Goal: Information Seeking & Learning: Find specific fact

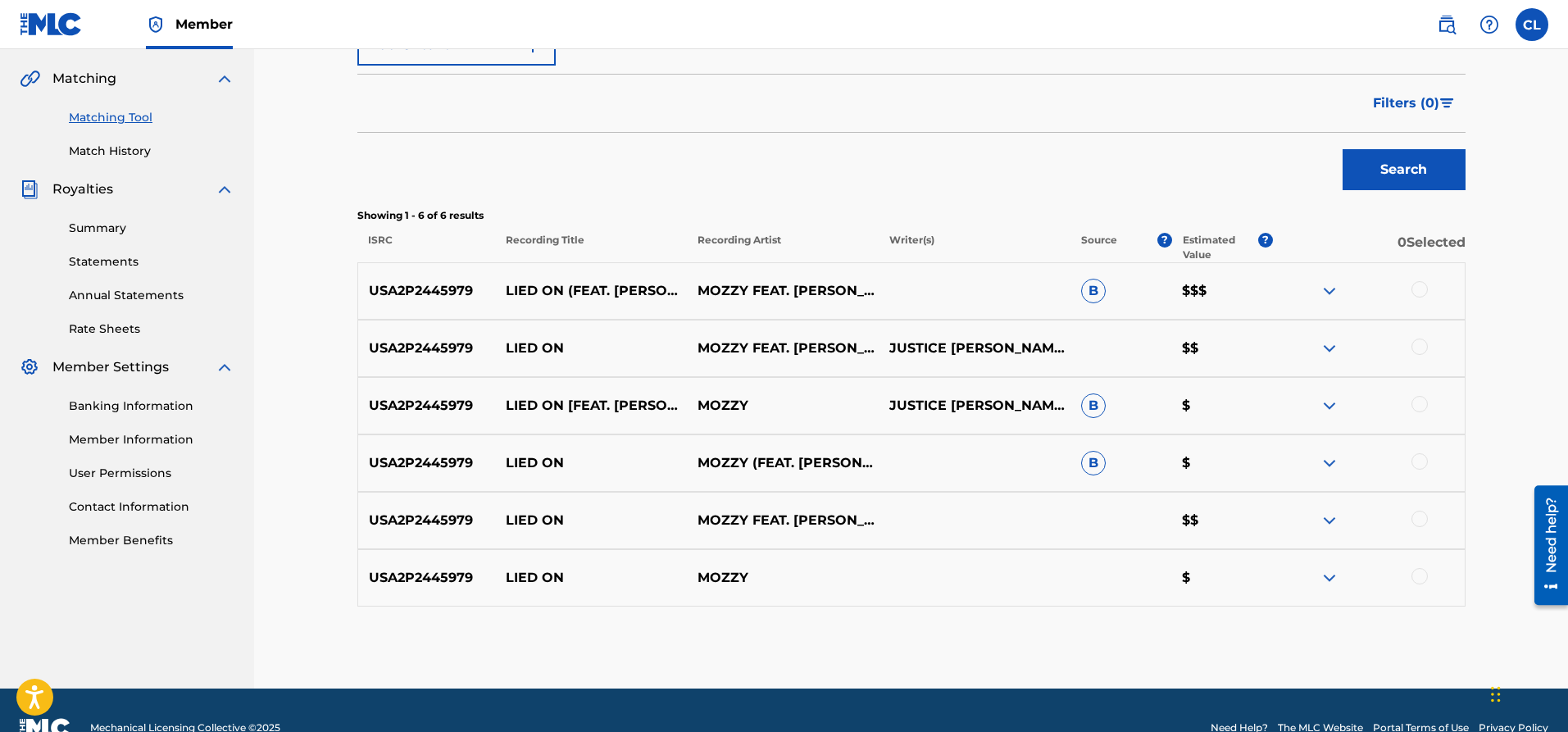
scroll to position [404, 0]
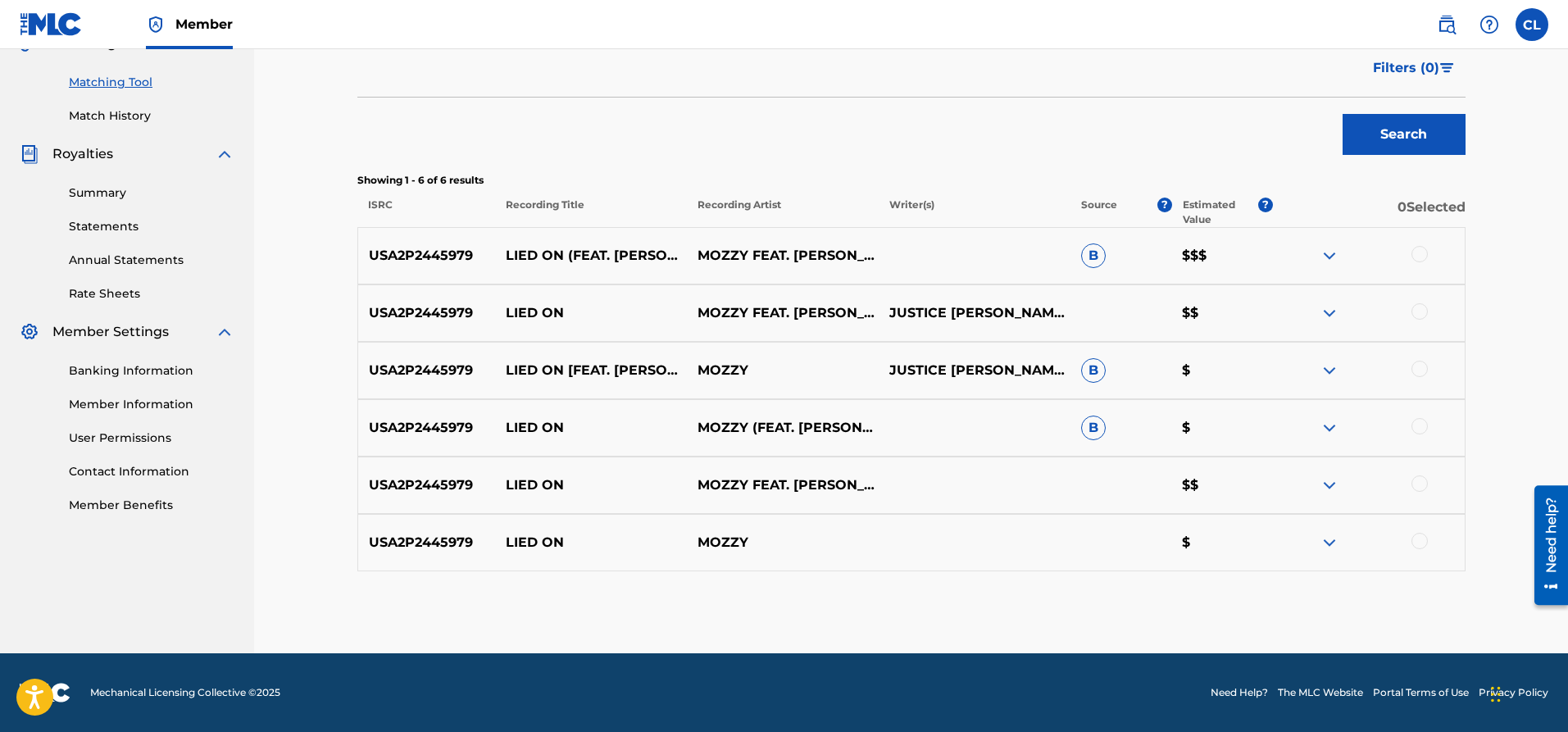
click at [1329, 254] on img at bounding box center [1329, 255] width 20 height 20
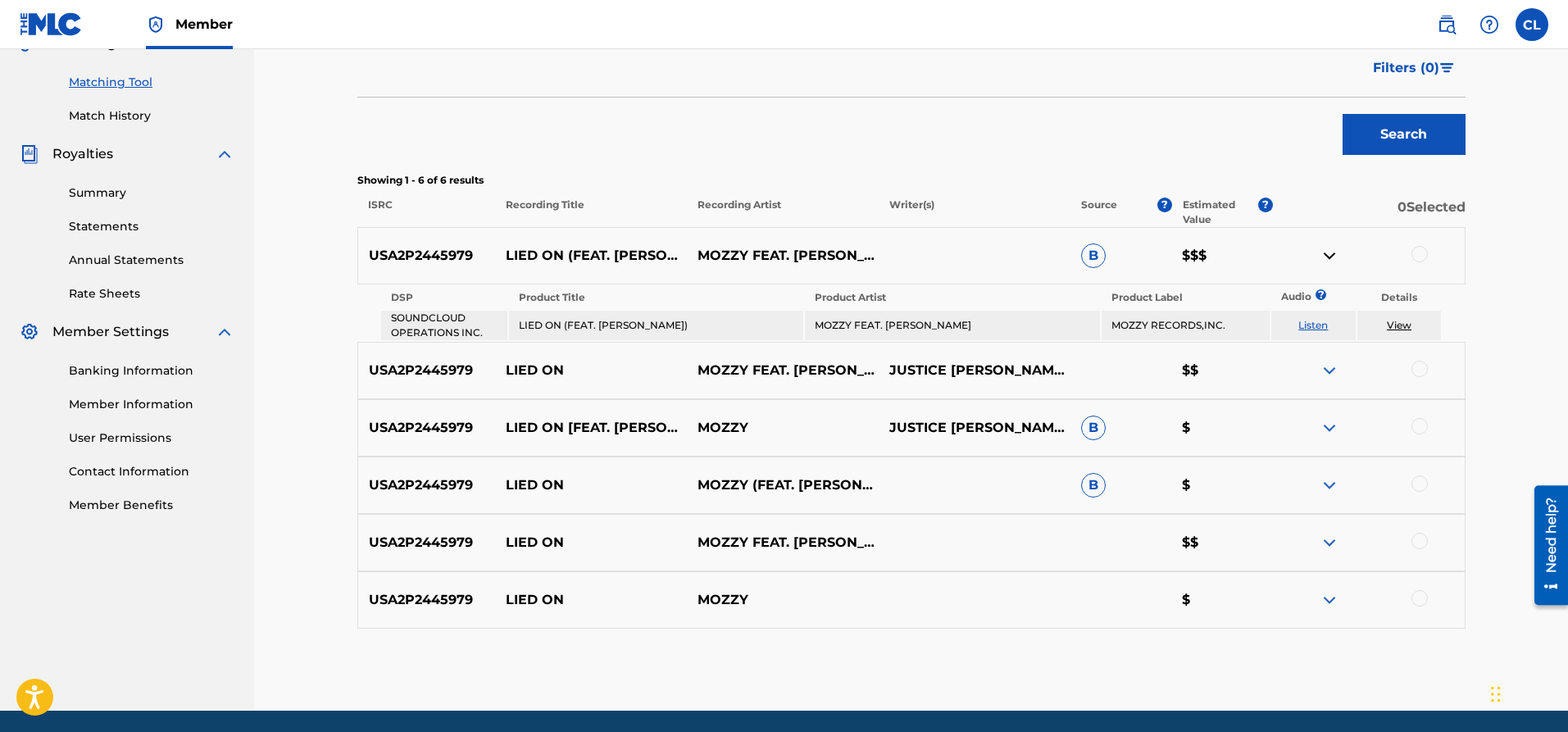
click at [1336, 257] on img at bounding box center [1329, 255] width 20 height 20
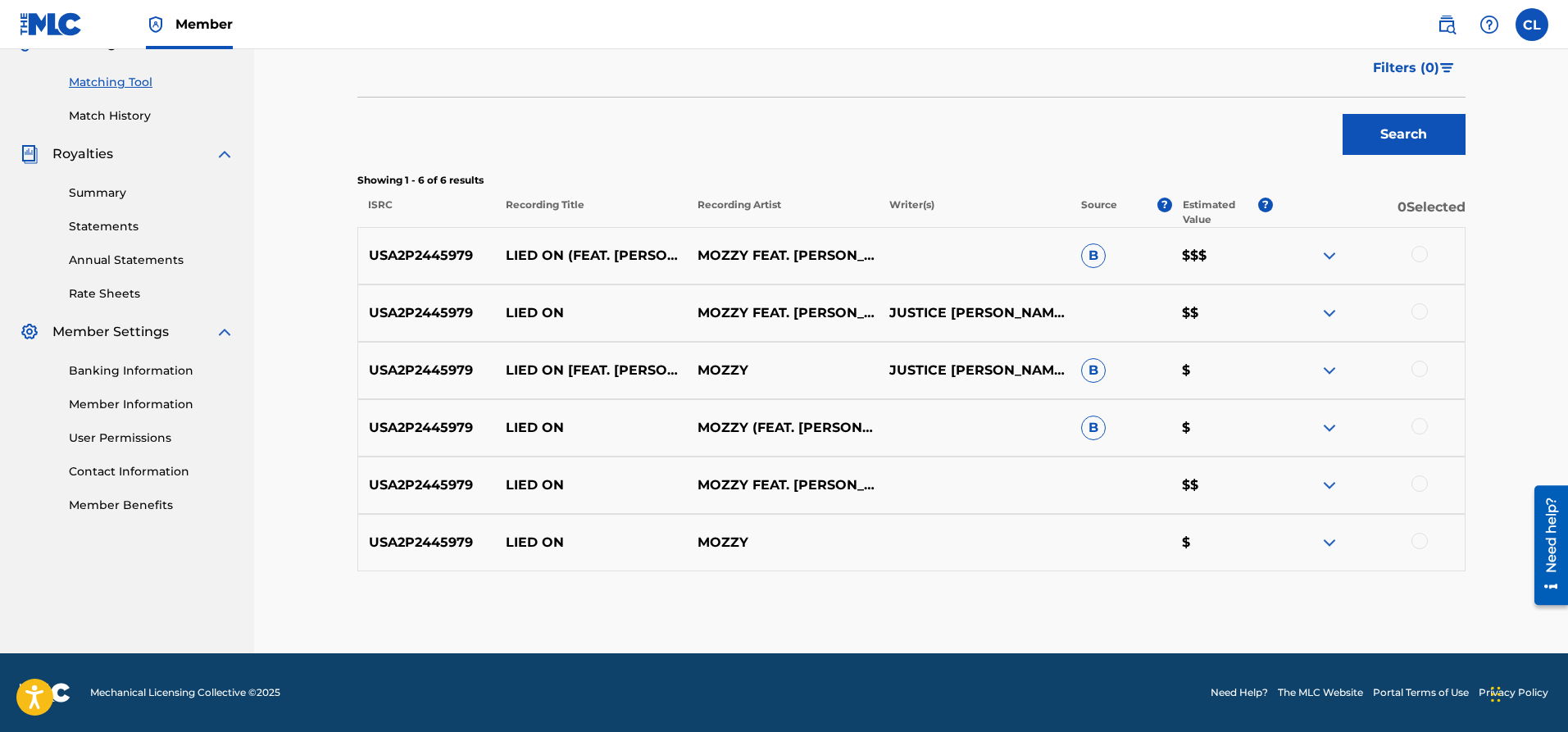
click at [1333, 254] on img at bounding box center [1329, 255] width 20 height 20
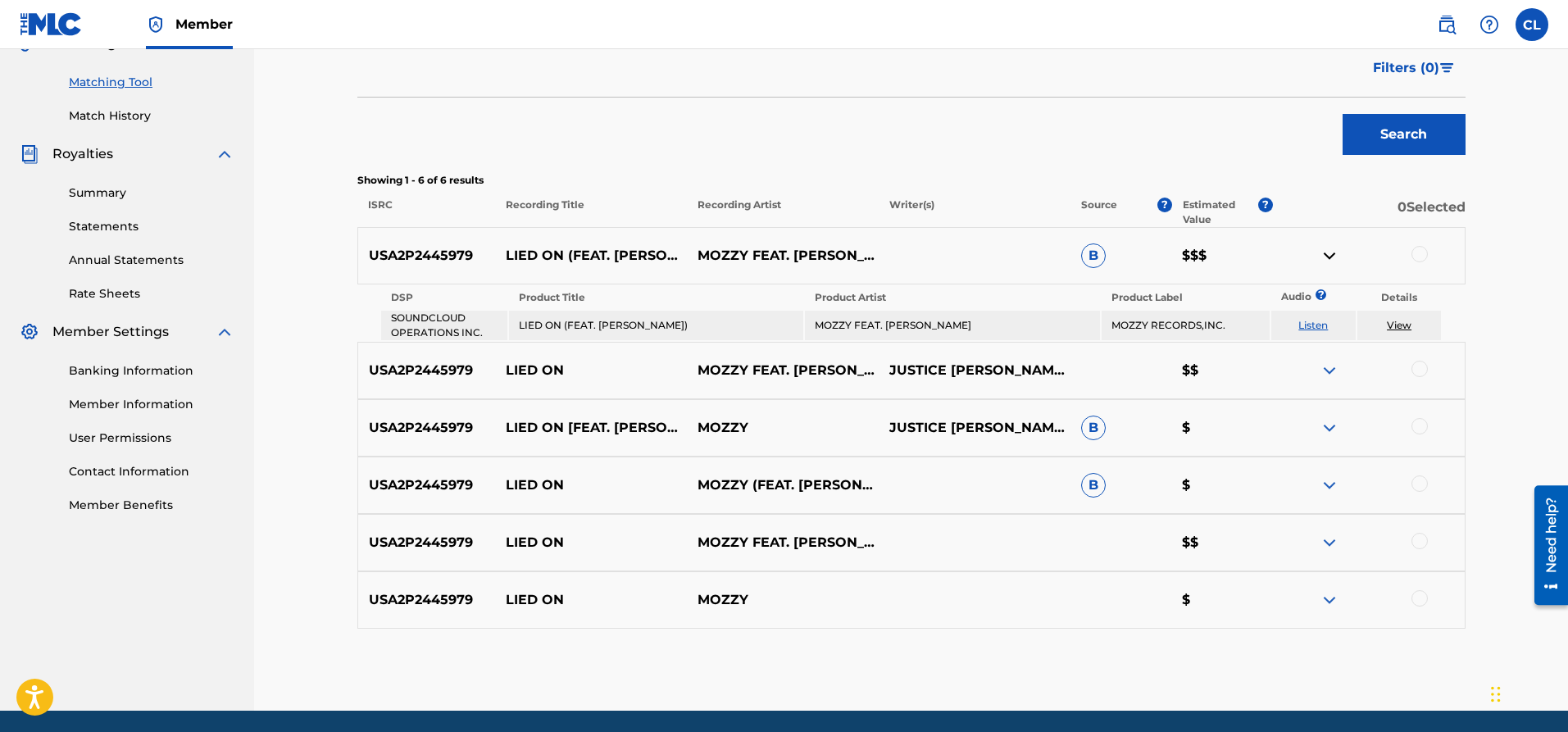
click at [1395, 322] on link "View" at bounding box center [1399, 324] width 25 height 12
click at [1329, 262] on img at bounding box center [1329, 255] width 20 height 20
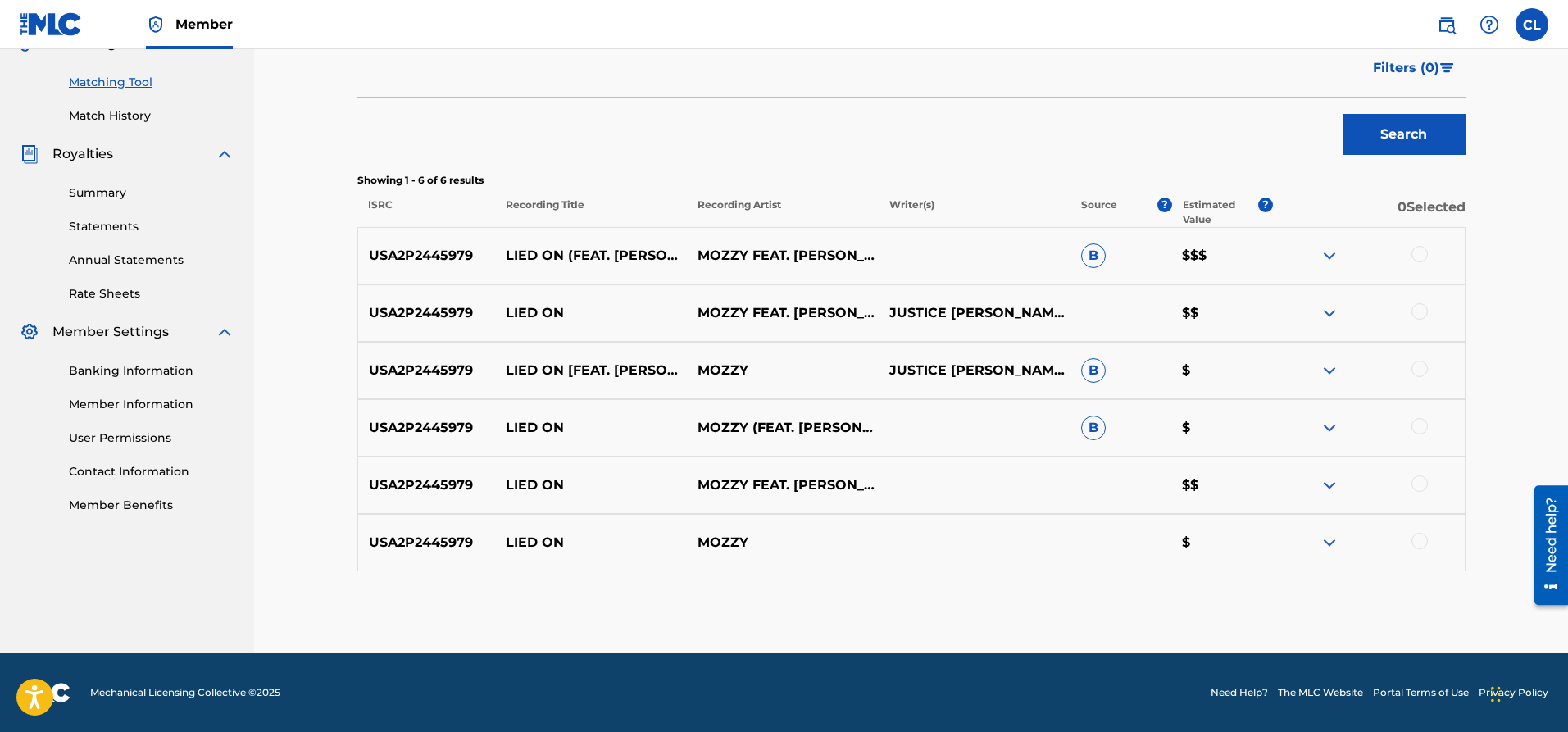
click at [1396, 206] on p "0 Selected" at bounding box center [1368, 212] width 192 height 29
click at [1396, 211] on p "0 Selected" at bounding box center [1368, 212] width 192 height 29
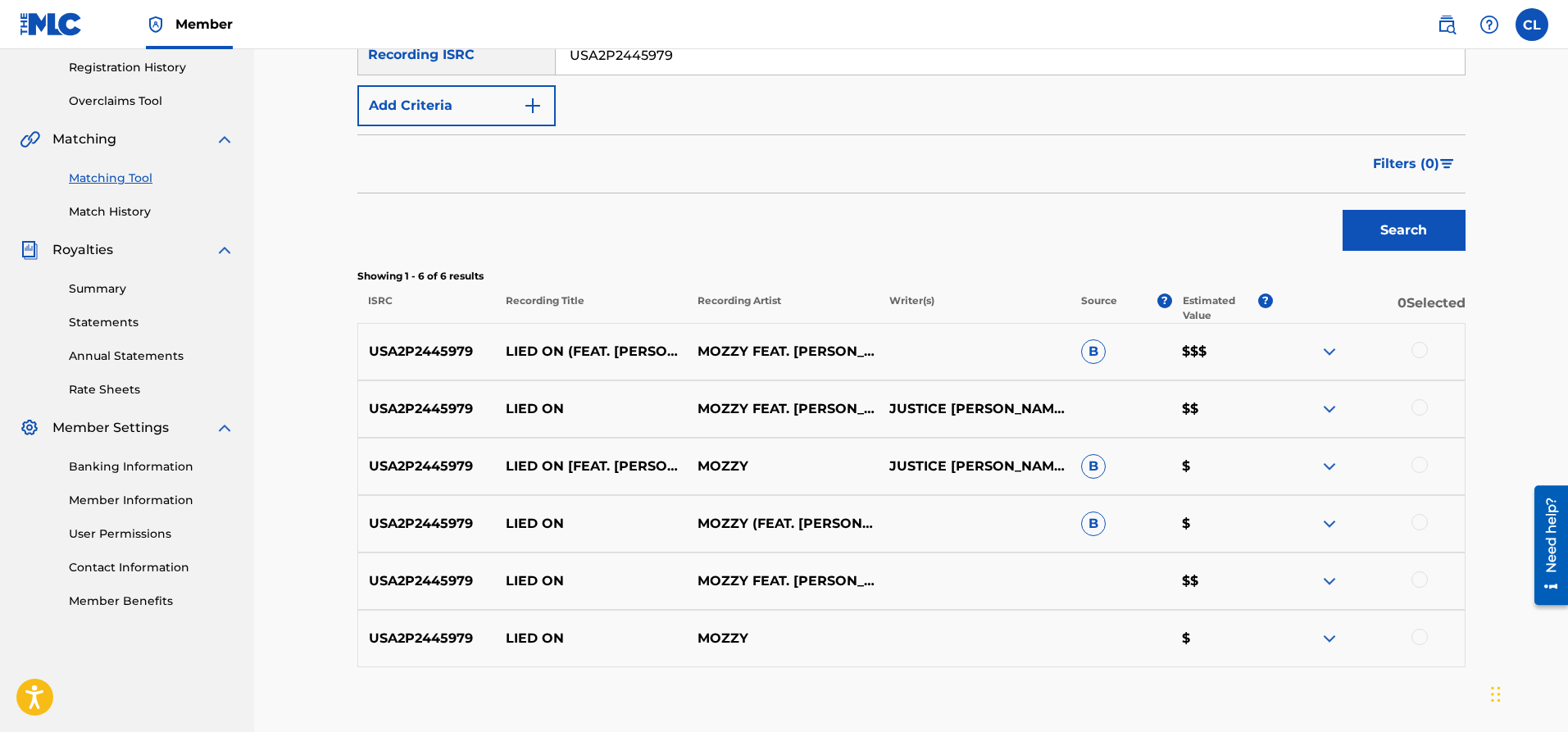
scroll to position [322, 0]
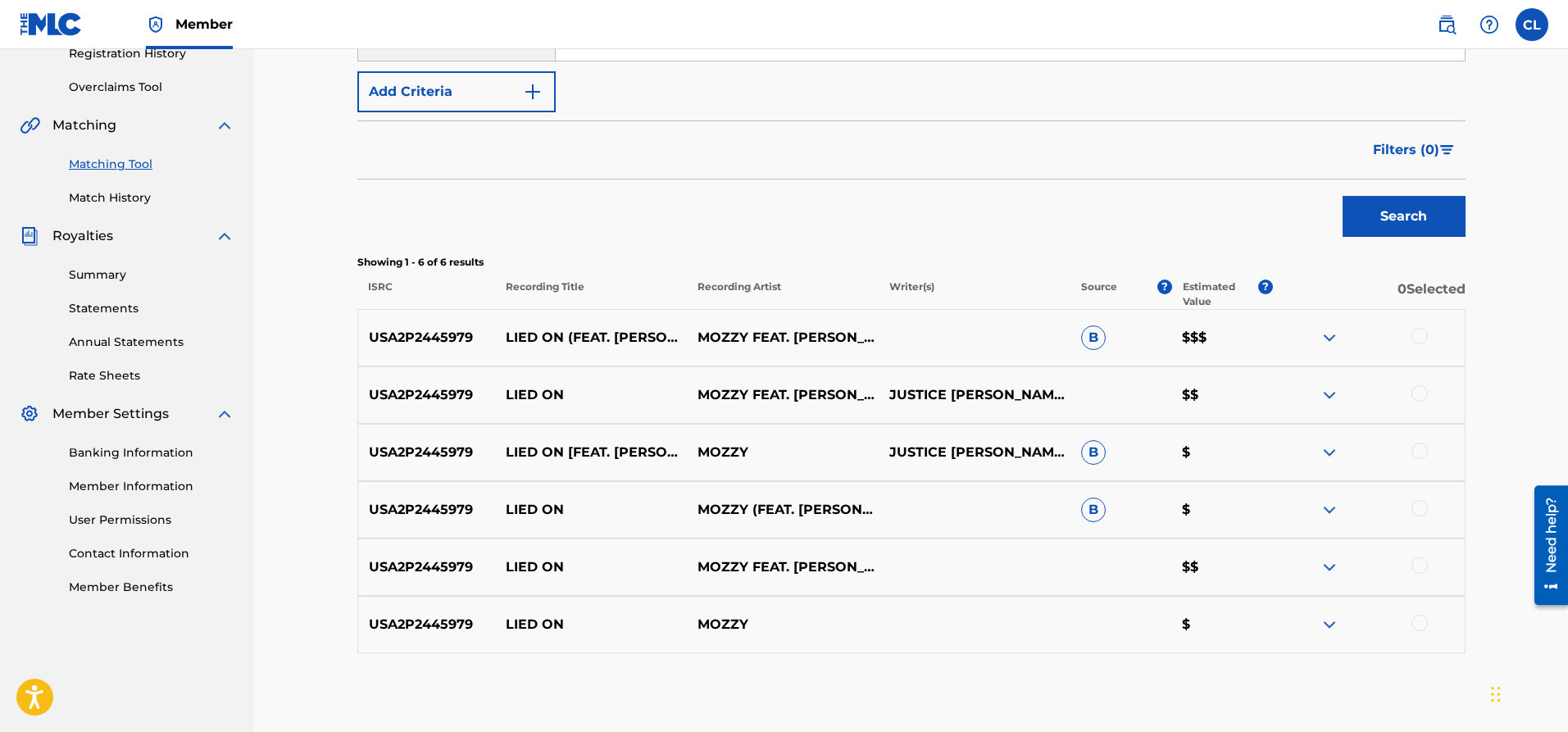
click at [1331, 335] on img at bounding box center [1329, 338] width 20 height 20
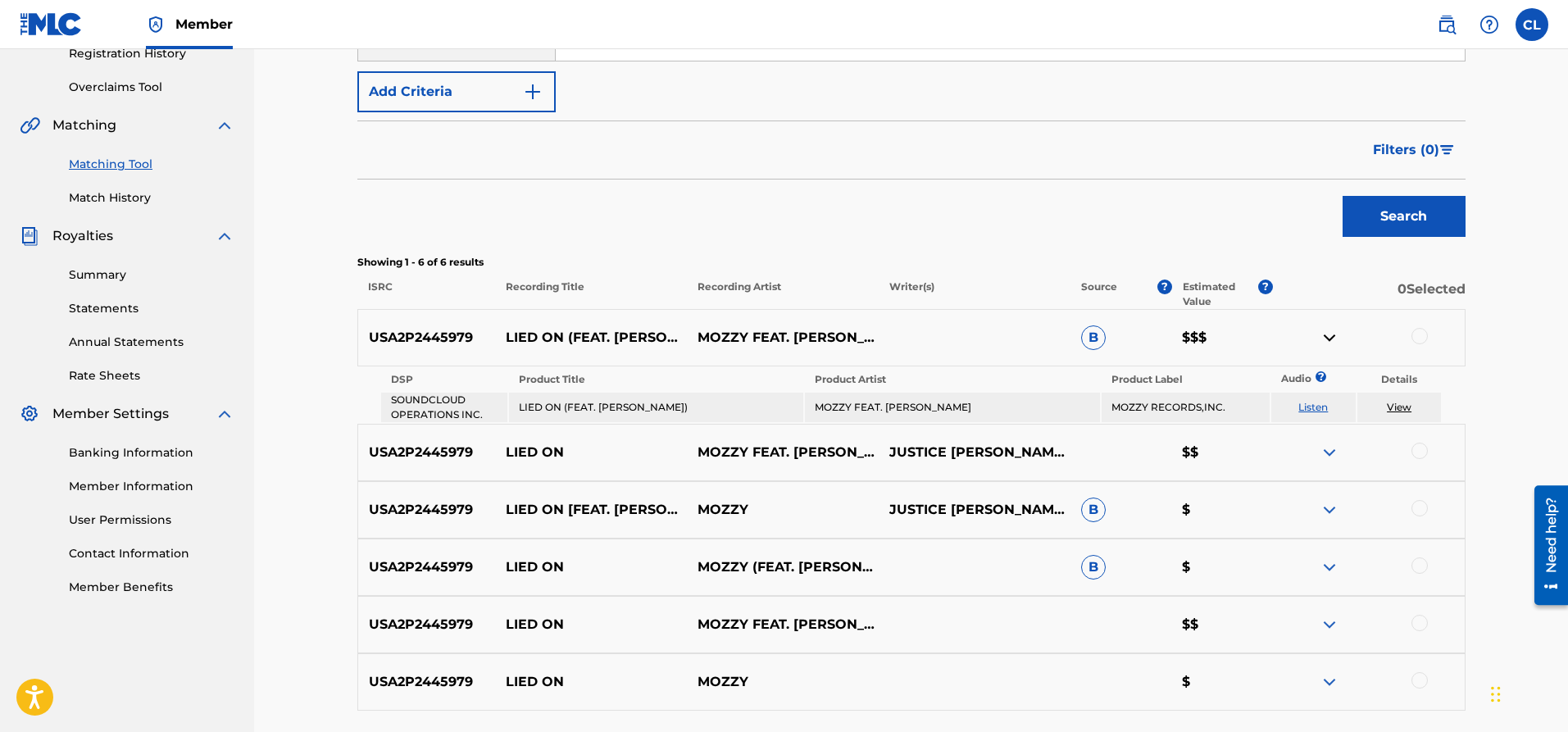
click at [1361, 294] on p "0 Selected" at bounding box center [1368, 294] width 192 height 29
click at [1359, 403] on td "View" at bounding box center [1399, 407] width 84 height 29
click at [1359, 404] on td "View" at bounding box center [1399, 407] width 84 height 29
click at [1325, 453] on img at bounding box center [1329, 452] width 20 height 20
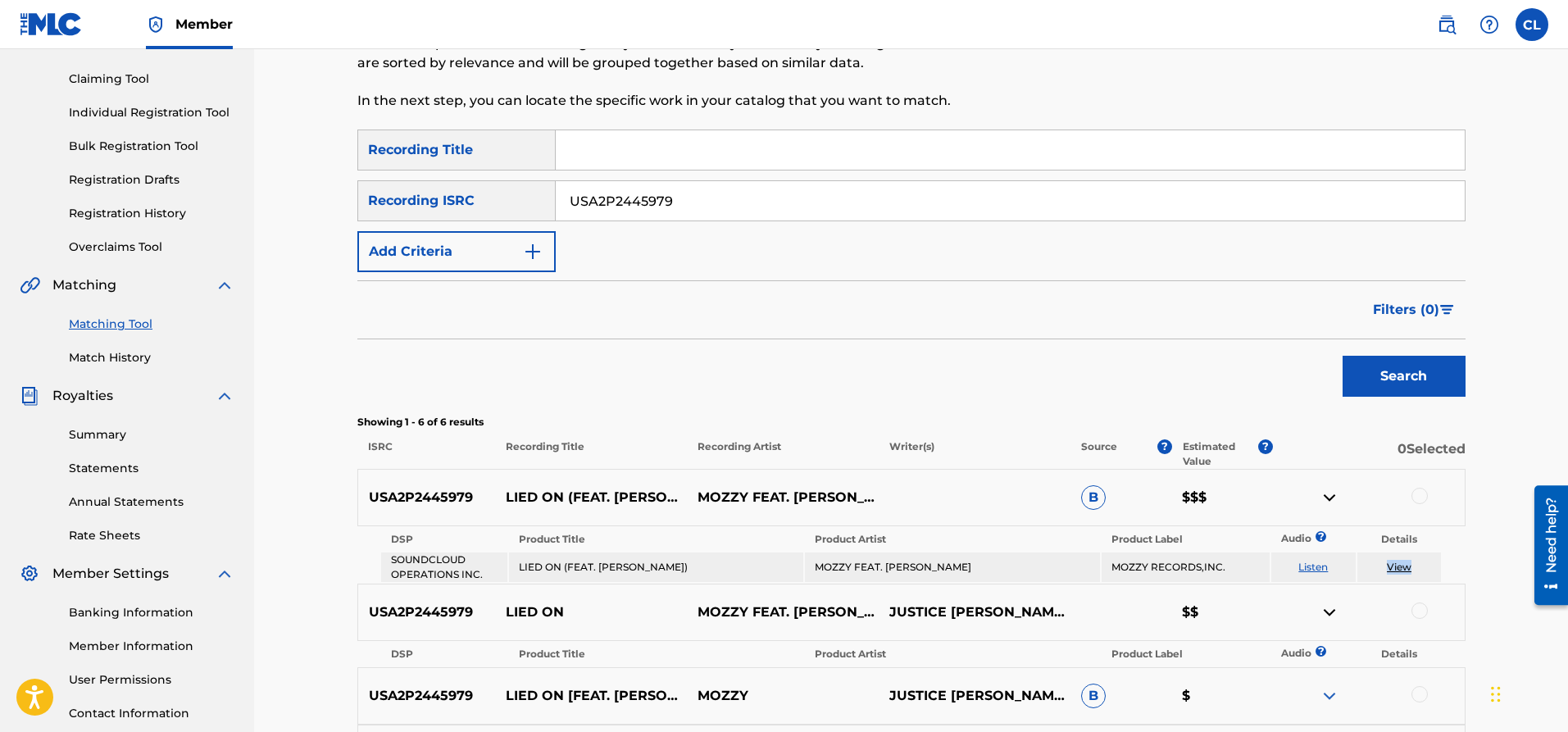
scroll to position [160, 0]
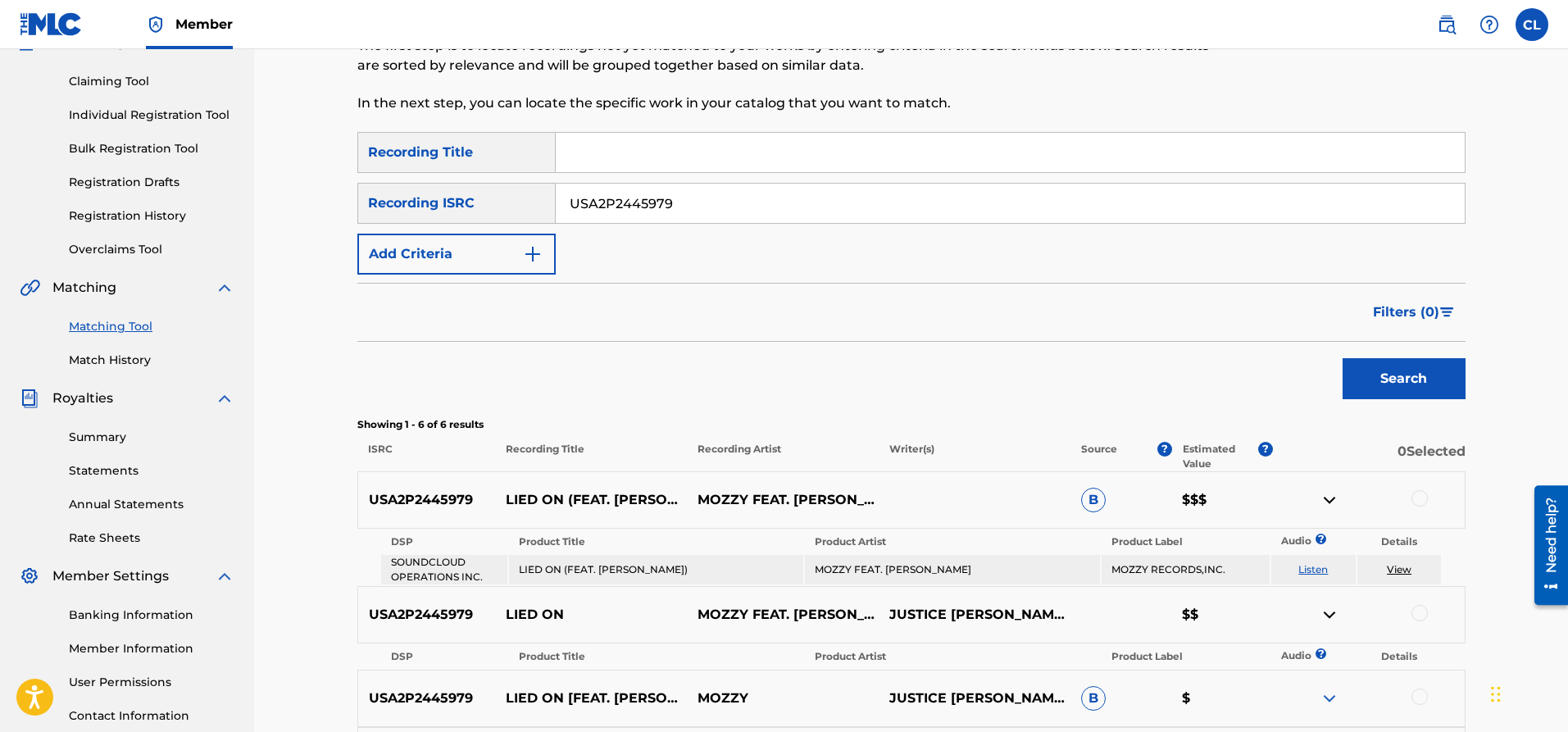
click at [1391, 549] on th "Details" at bounding box center [1399, 542] width 84 height 23
drag, startPoint x: 1353, startPoint y: 535, endPoint x: 1384, endPoint y: 496, distance: 49.8
click at [1358, 522] on div "USA2P2445979 LIED ON (FEAT. RAYVEN JUSTICE) MOZZY FEAT. RAYVEN JUSTICE B $$$ DS…" at bounding box center [911, 529] width 1108 height 114
click at [1402, 456] on p "0 Selected" at bounding box center [1368, 456] width 192 height 29
click at [1407, 442] on p "0 Selected" at bounding box center [1368, 456] width 192 height 29
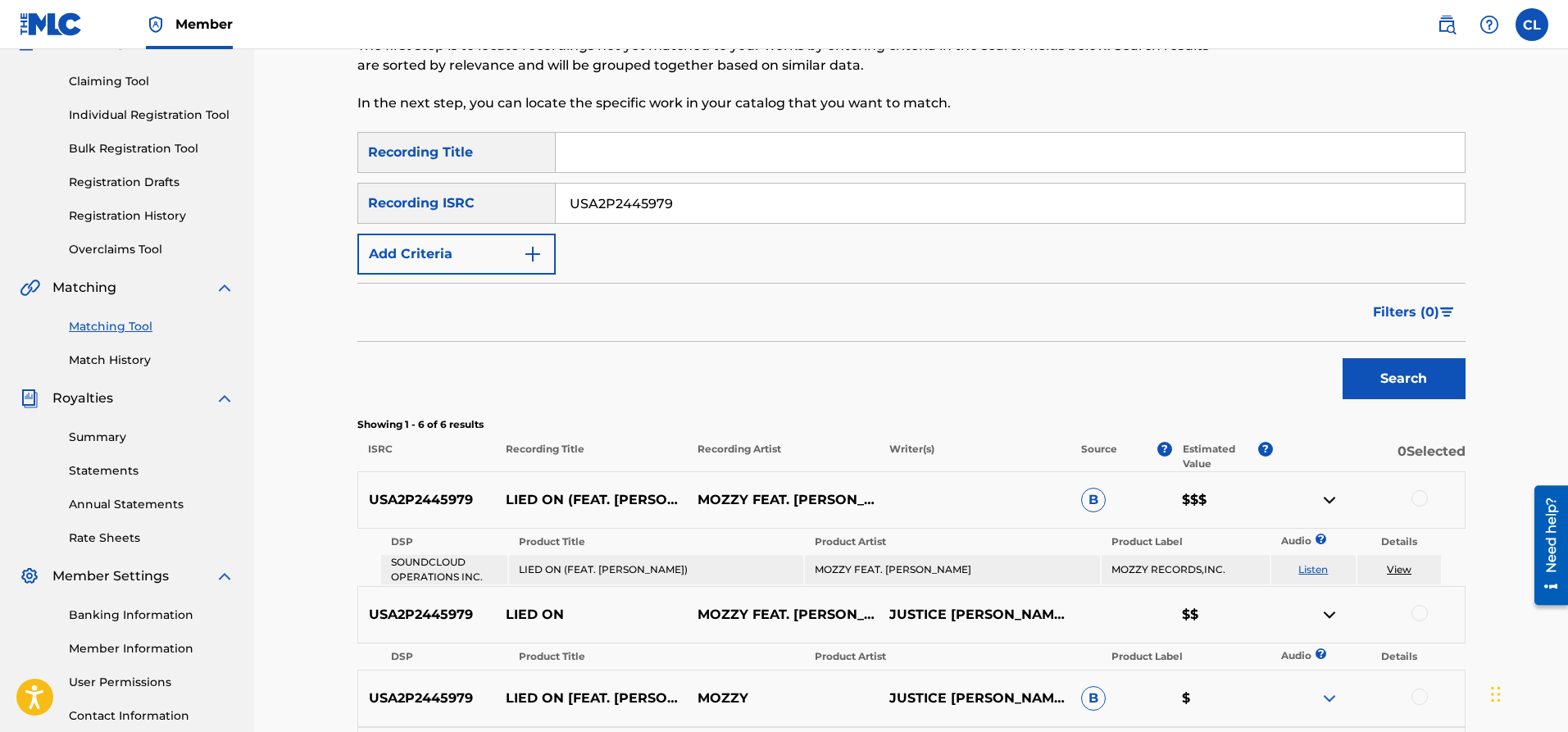
click at [1407, 442] on p "0 Selected" at bounding box center [1368, 456] width 192 height 29
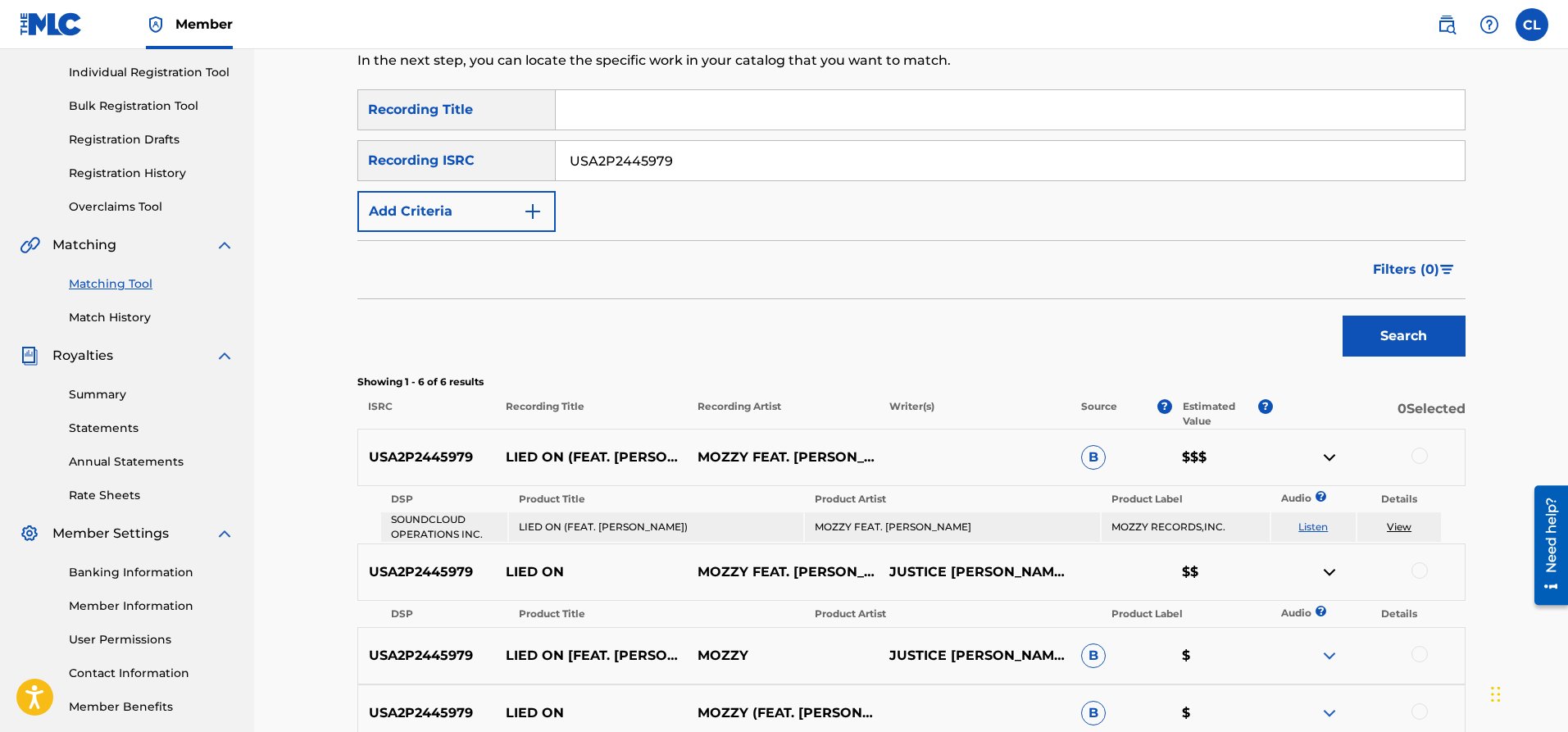
scroll to position [242, 0]
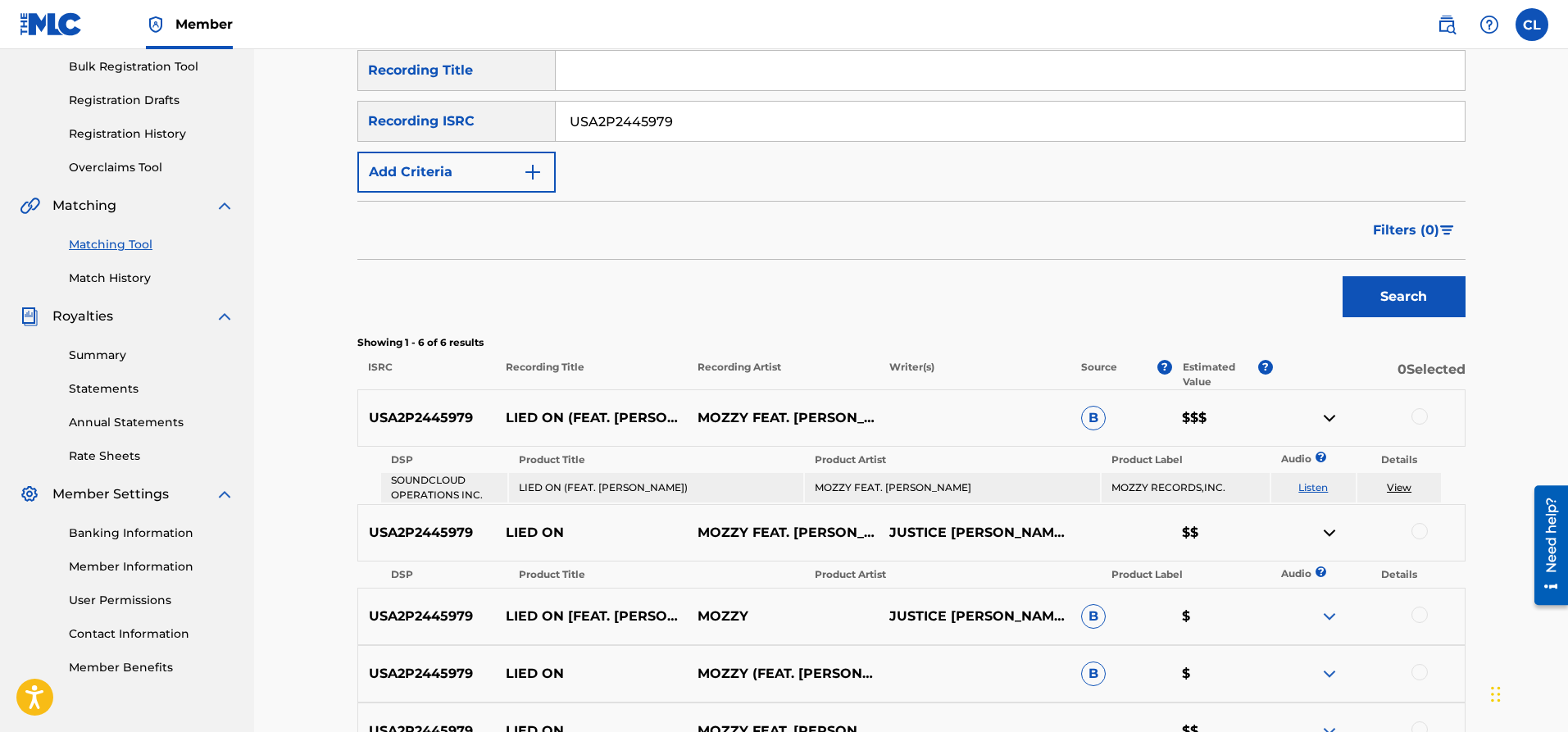
click at [1387, 366] on p "0 Selected" at bounding box center [1368, 375] width 192 height 29
click at [1394, 366] on p "0 Selected" at bounding box center [1368, 375] width 192 height 29
click at [1335, 420] on img at bounding box center [1329, 418] width 20 height 20
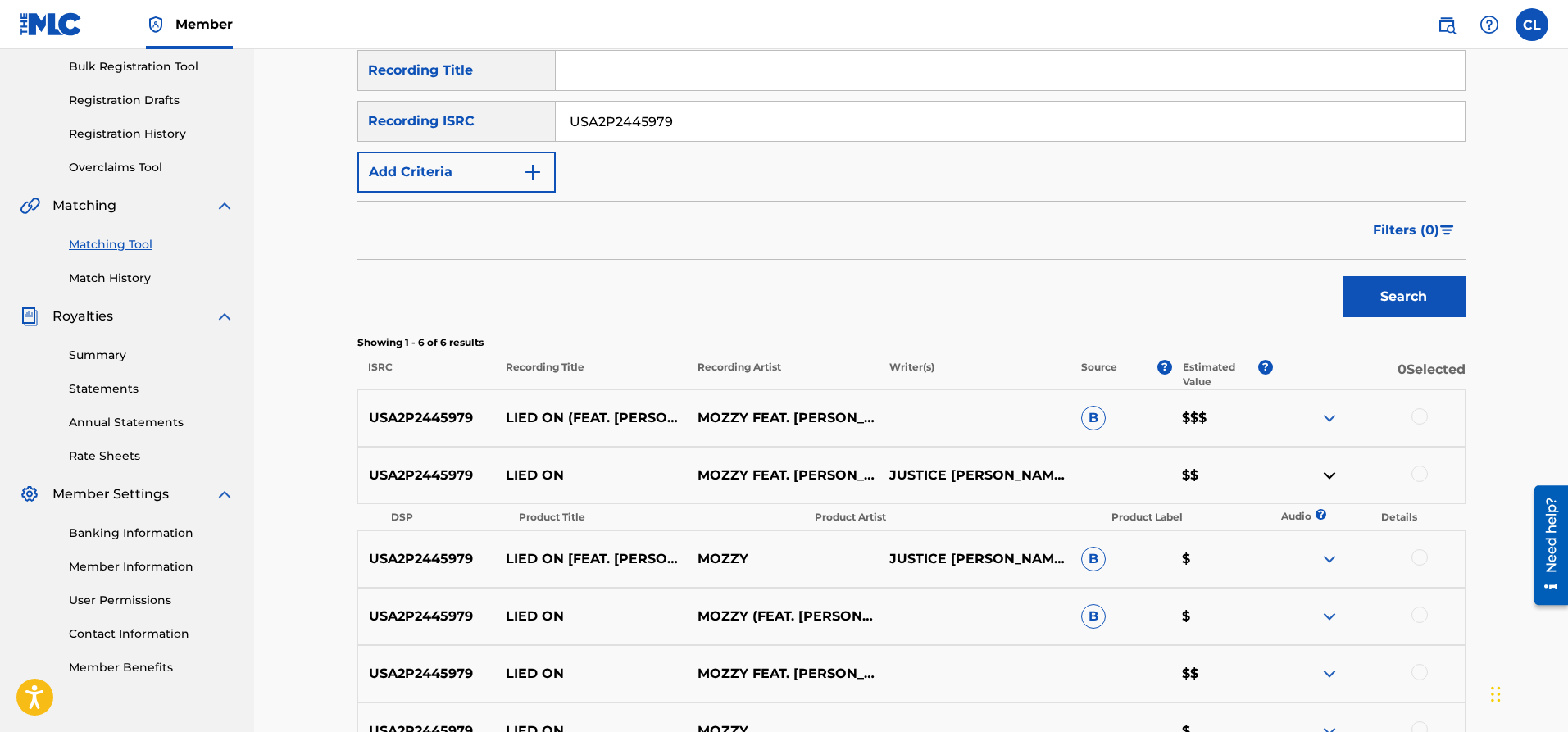
click at [1335, 420] on img at bounding box center [1329, 418] width 20 height 20
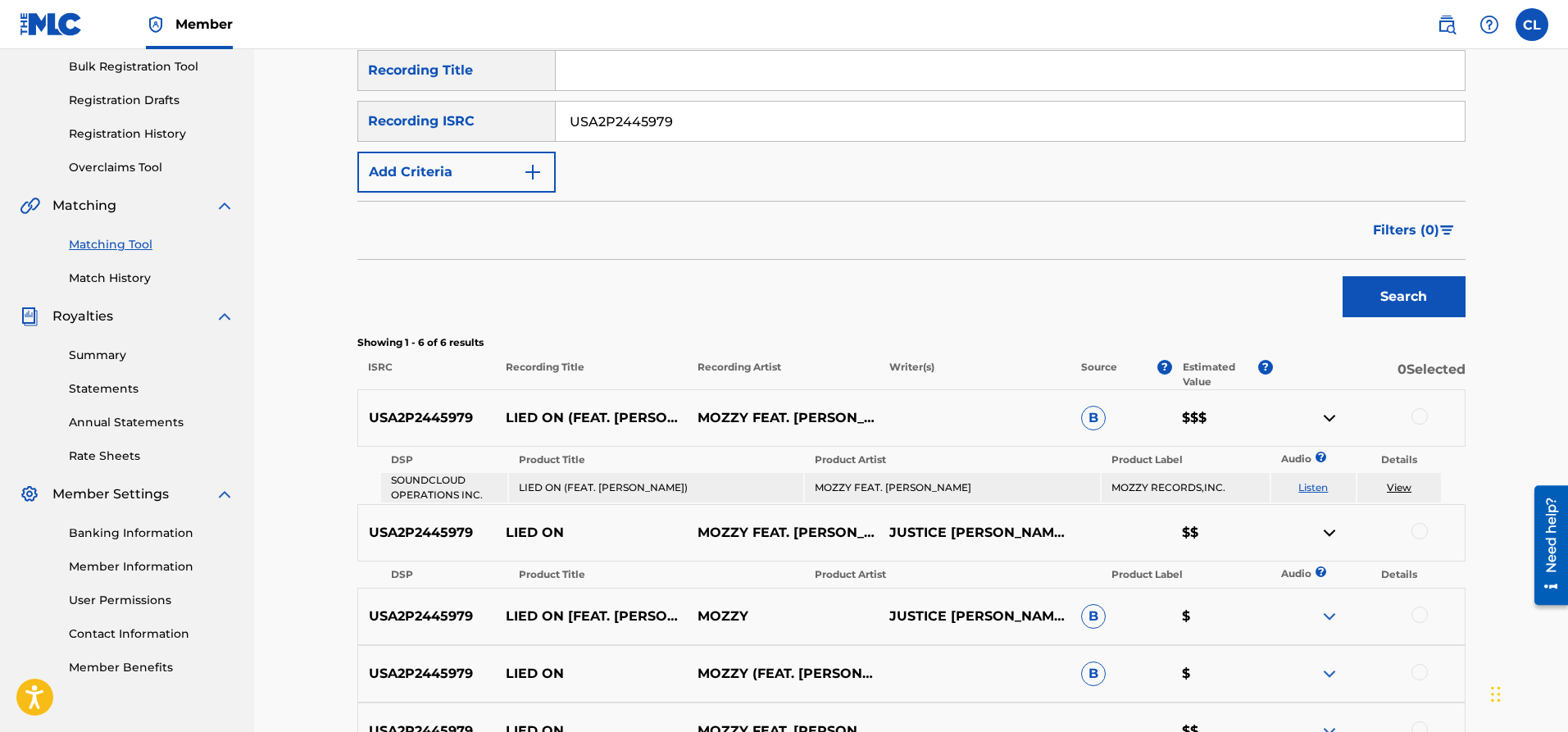
click at [1395, 488] on link "View" at bounding box center [1399, 487] width 25 height 12
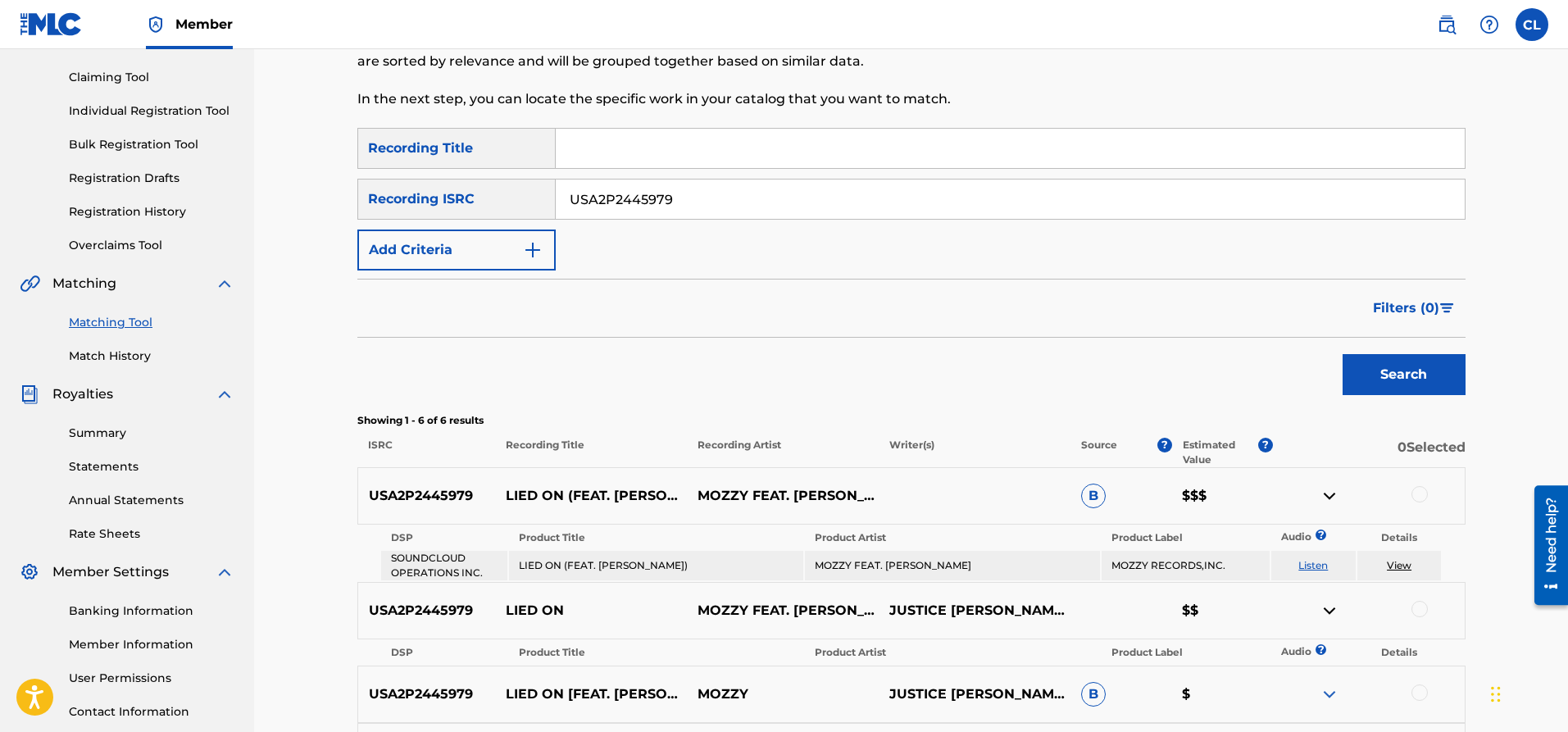
scroll to position [160, 0]
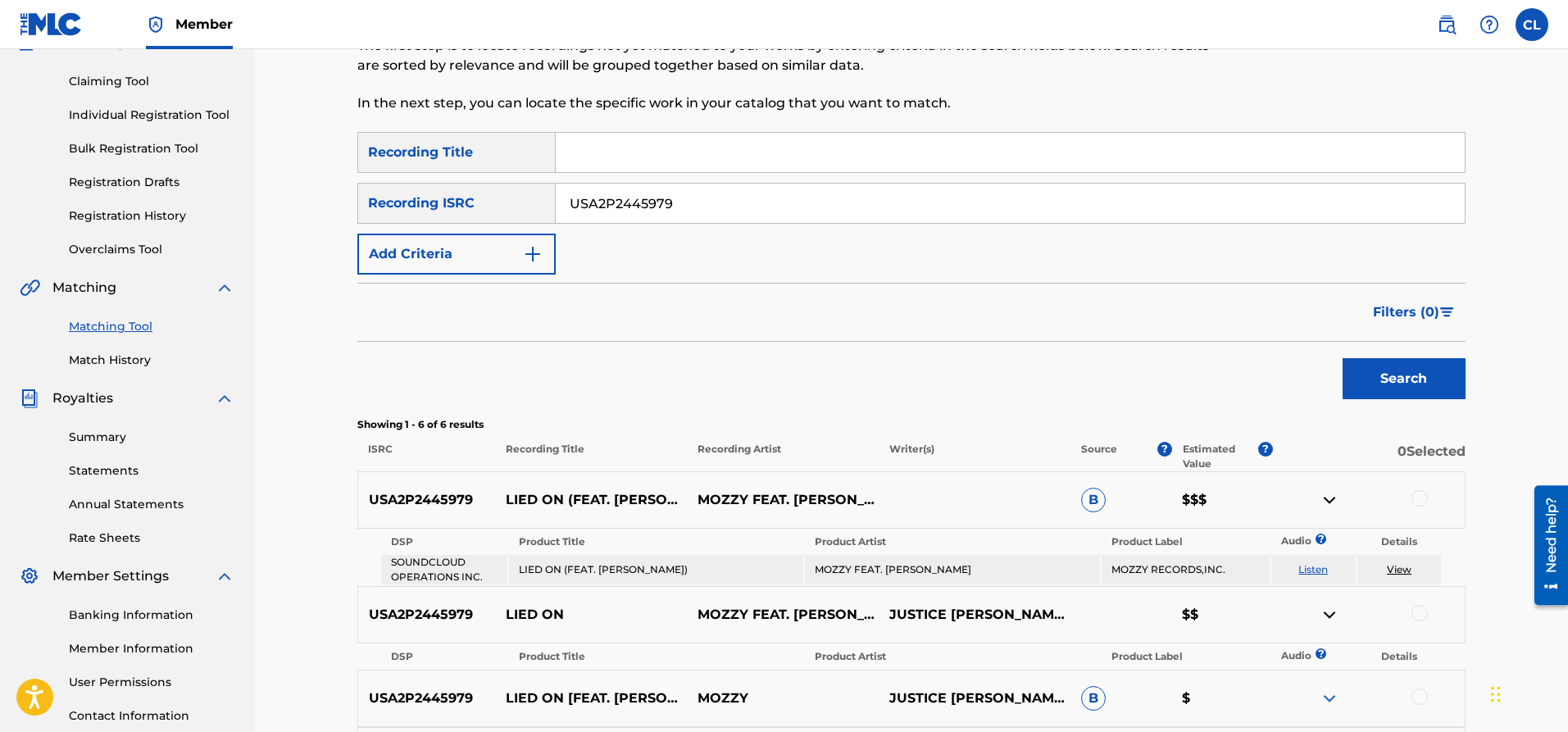
click at [1324, 500] on img at bounding box center [1329, 499] width 20 height 20
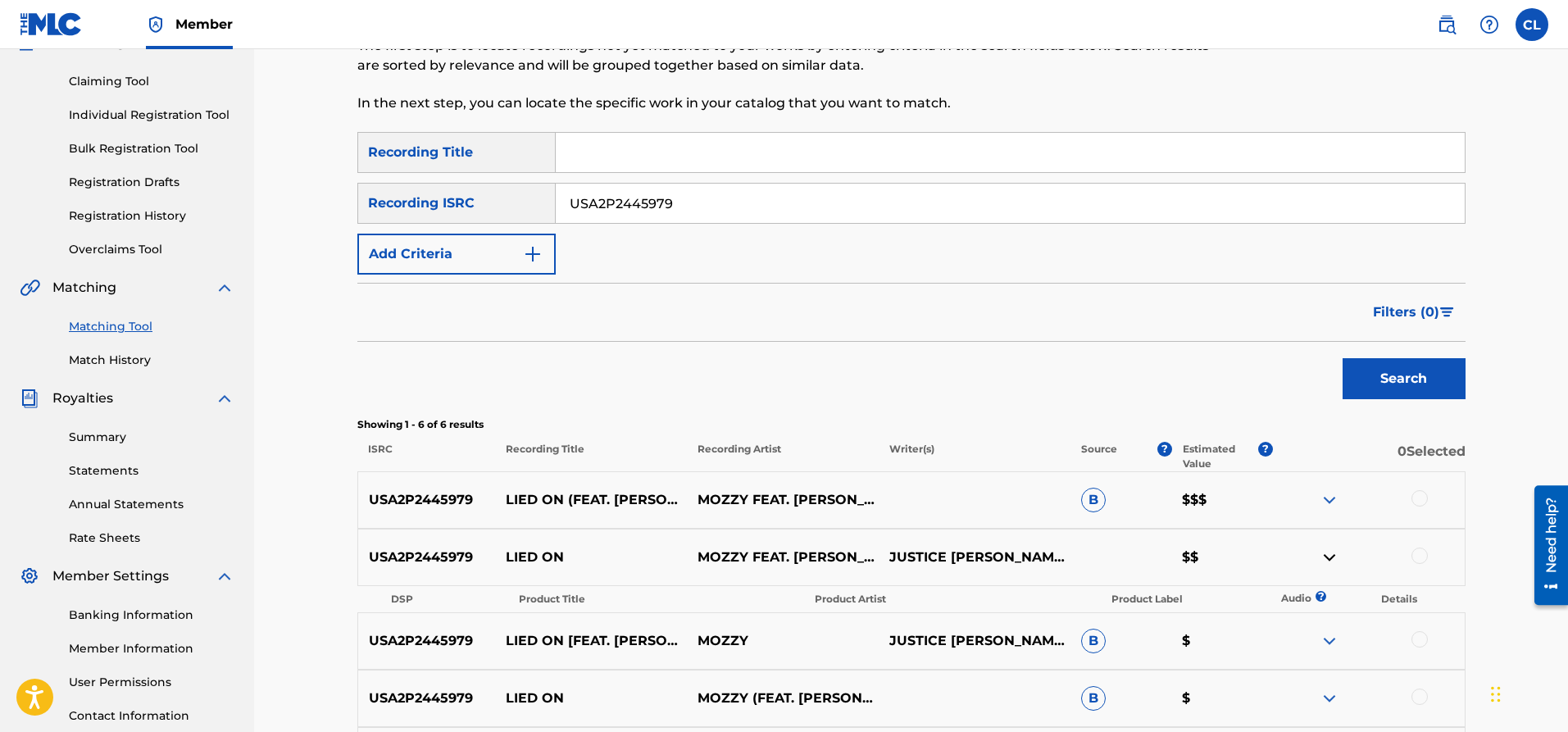
click at [570, 510] on p "LIED ON (FEAT. [PERSON_NAME])" at bounding box center [591, 499] width 192 height 20
click at [572, 507] on p "LIED ON (FEAT. [PERSON_NAME])" at bounding box center [591, 499] width 192 height 20
drag, startPoint x: 733, startPoint y: 494, endPoint x: 748, endPoint y: 497, distance: 15.3
click at [735, 494] on p "MOZZY FEAT. [PERSON_NAME]" at bounding box center [783, 499] width 192 height 20
click at [748, 497] on p "MOZZY FEAT. [PERSON_NAME]" at bounding box center [783, 499] width 192 height 20
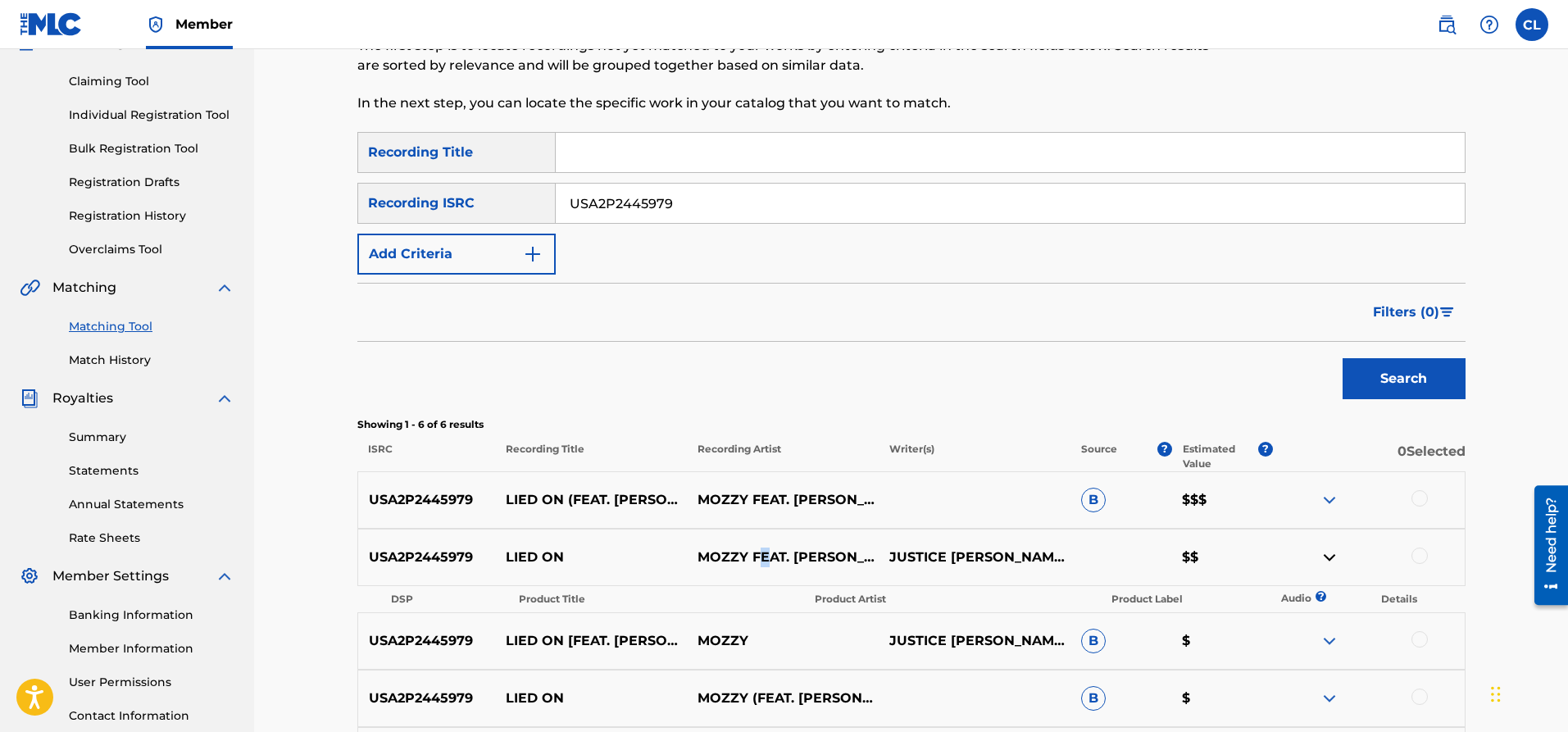
click at [761, 550] on p "MOZZY FEAT. [PERSON_NAME]" at bounding box center [783, 557] width 192 height 20
click at [904, 575] on div "USA2P2445979 LIED ON MOZZY FEAT. RAYVEN JUSTICE JUSTICE RAYVEN, KENNETH THOMAS,…" at bounding box center [911, 557] width 1108 height 58
click at [1328, 639] on img at bounding box center [1329, 641] width 20 height 20
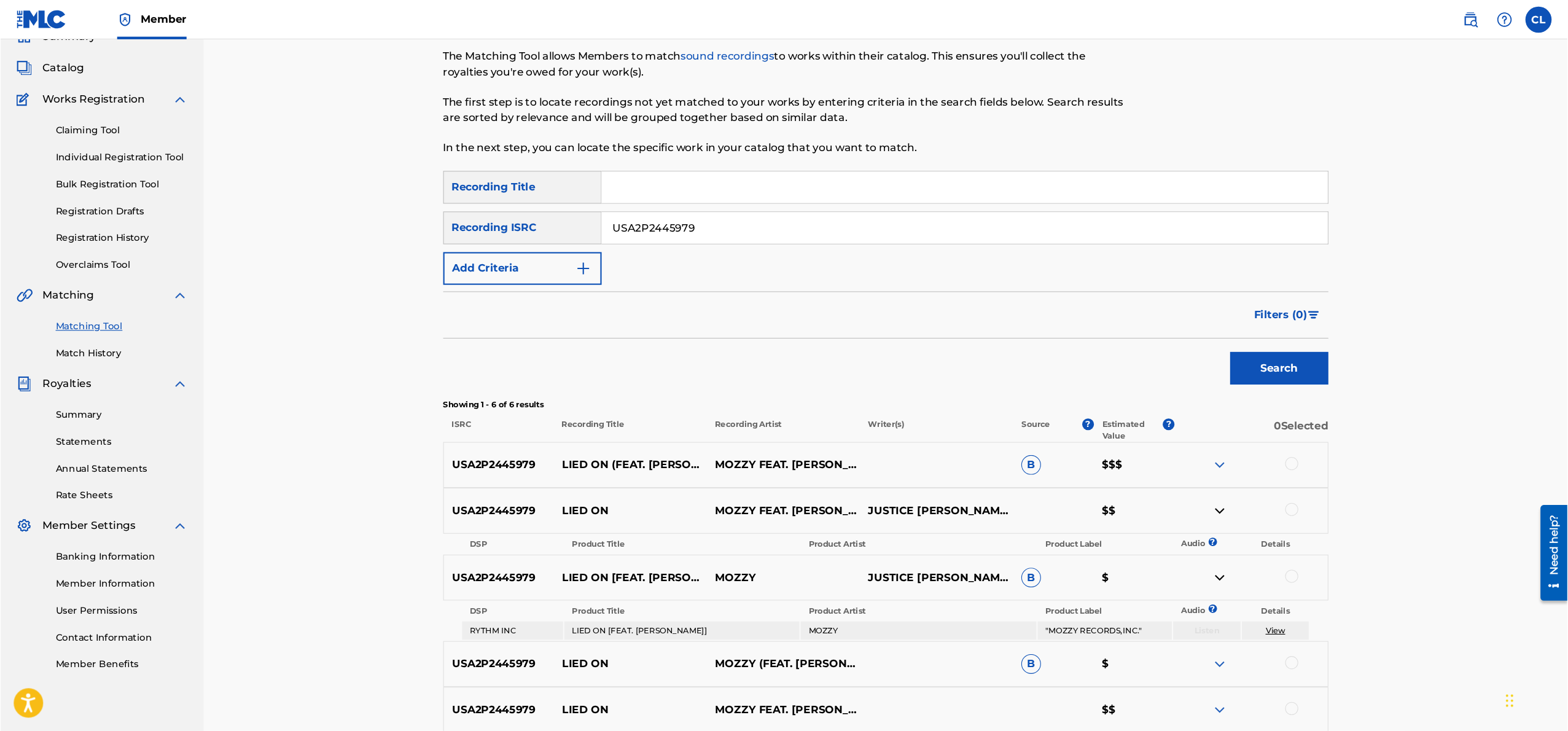
scroll to position [57, 0]
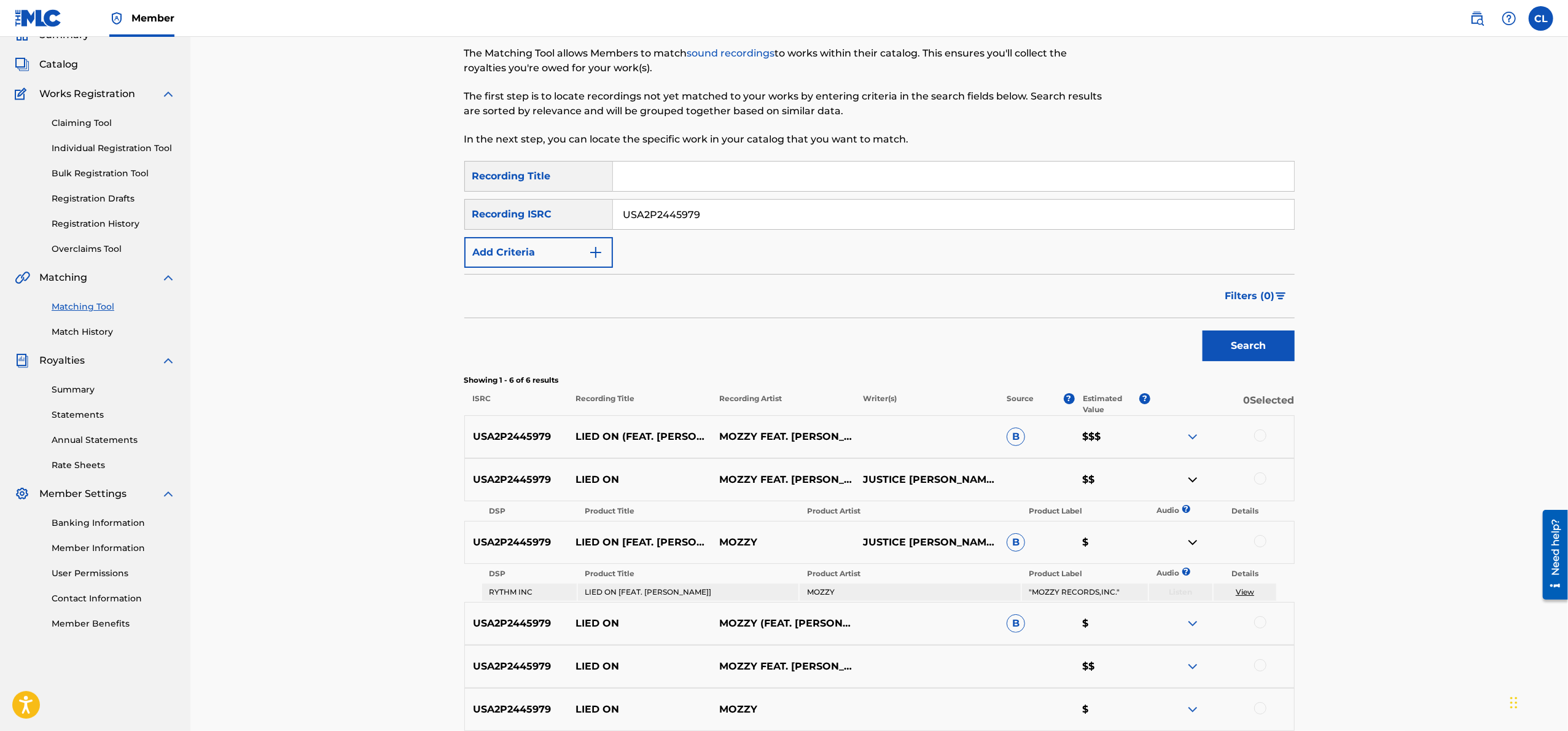
drag, startPoint x: 1179, startPoint y: 8, endPoint x: 1057, endPoint y: 319, distance: 334.1
click at [1057, 319] on div "Search" at bounding box center [879, 342] width 830 height 49
drag, startPoint x: 1289, startPoint y: 452, endPoint x: 1258, endPoint y: 440, distance: 33.2
click at [1175, 452] on div "USA2P2445979 LIED ON (FEAT. RAYVEN JUSTICE) MOZZY FEAT. RAYVEN JUSTICE B $$$" at bounding box center [879, 436] width 830 height 43
drag, startPoint x: 1272, startPoint y: 395, endPoint x: 1267, endPoint y: 403, distance: 9.4
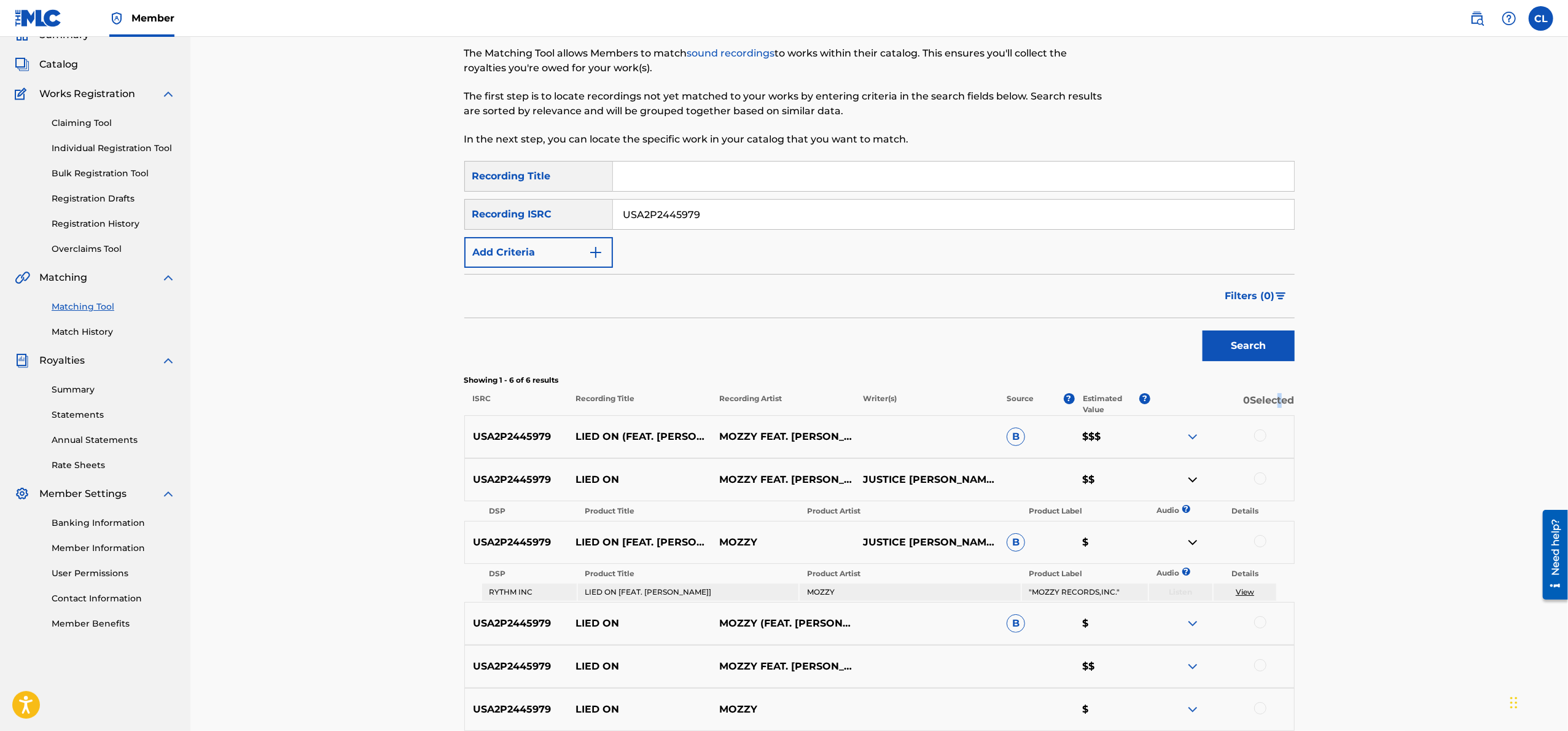
click at [1175, 401] on p "0 Selected" at bounding box center [1222, 404] width 144 height 22
click at [1175, 396] on p "0 Selected" at bounding box center [1222, 404] width 144 height 22
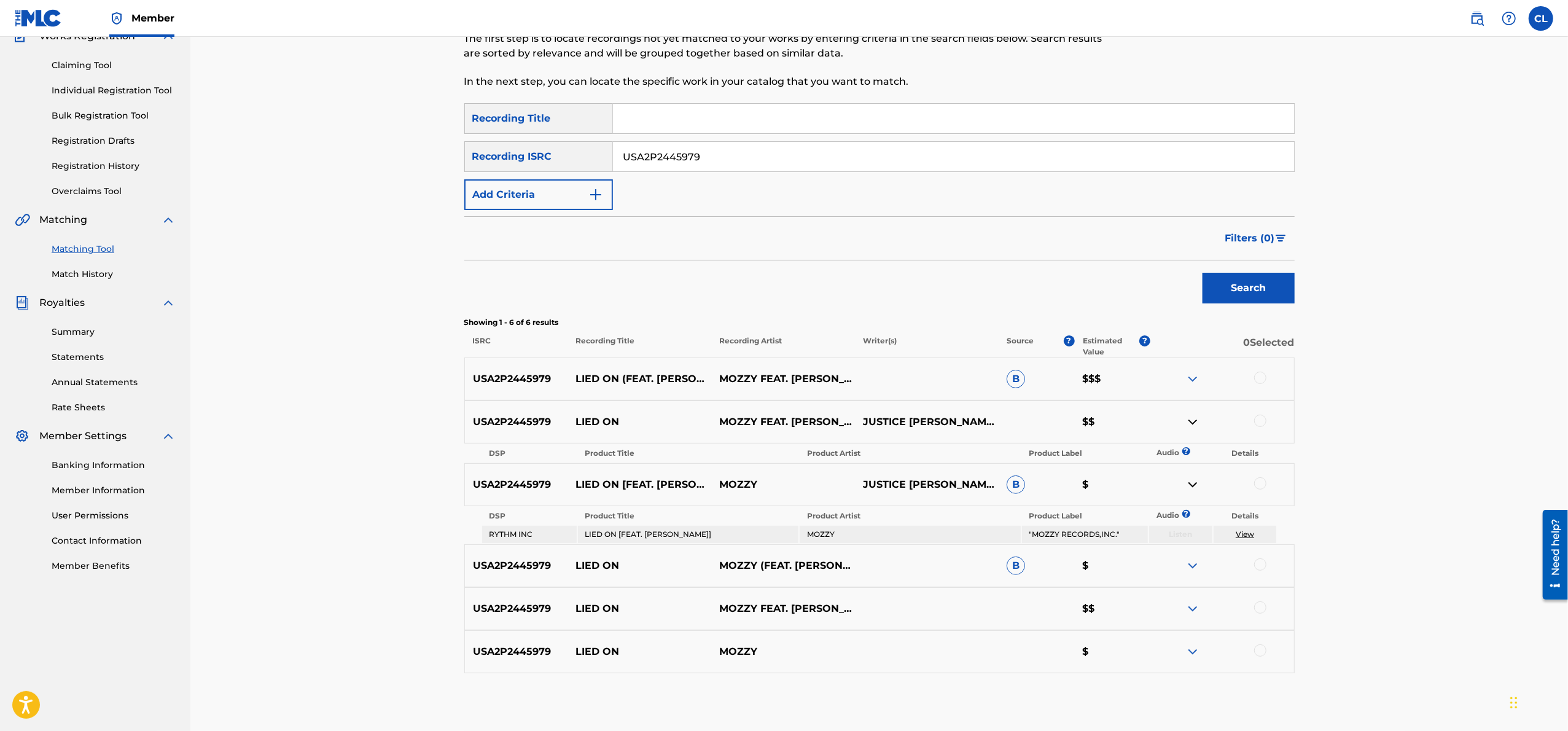
scroll to position [176, 0]
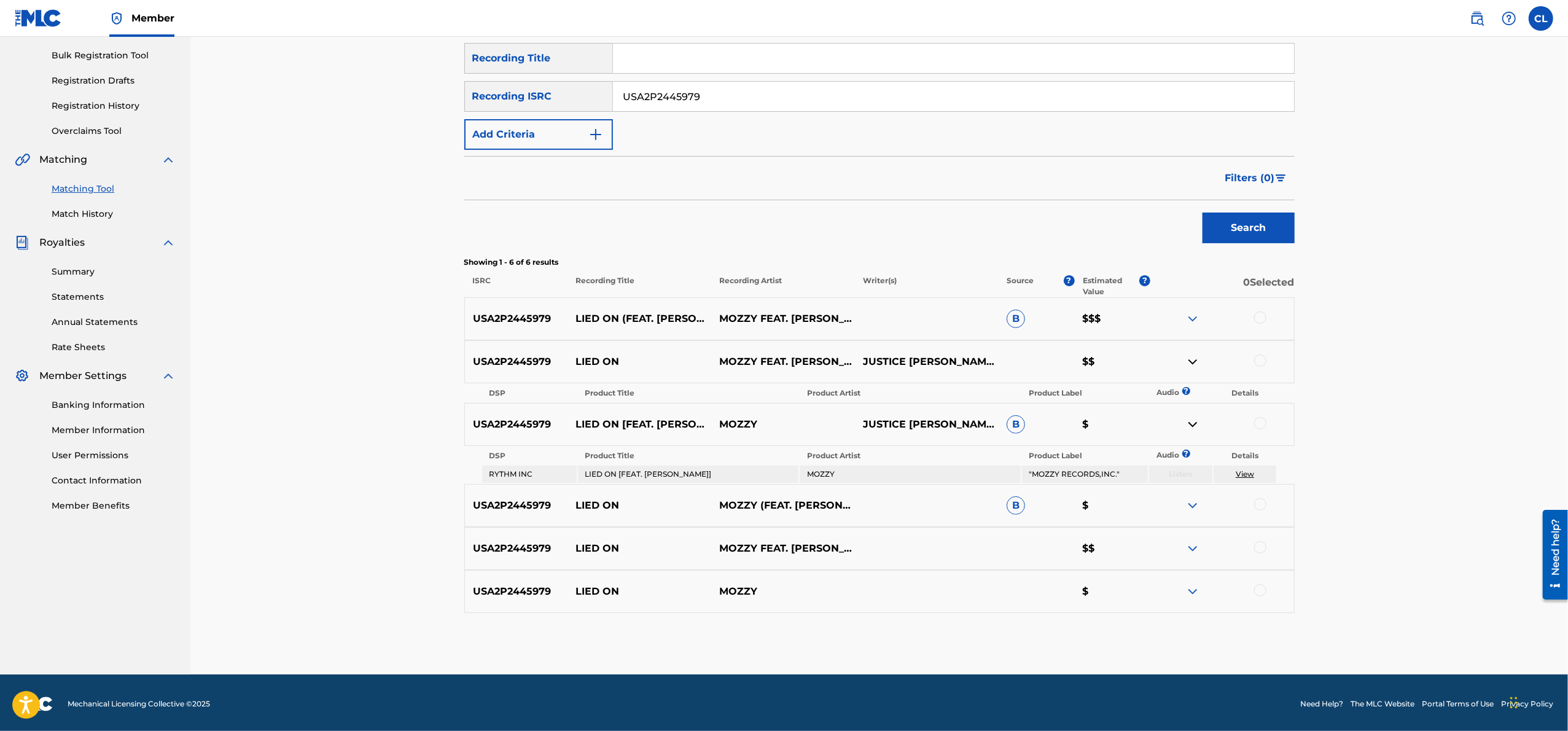
click at [1175, 548] on img at bounding box center [1192, 591] width 15 height 15
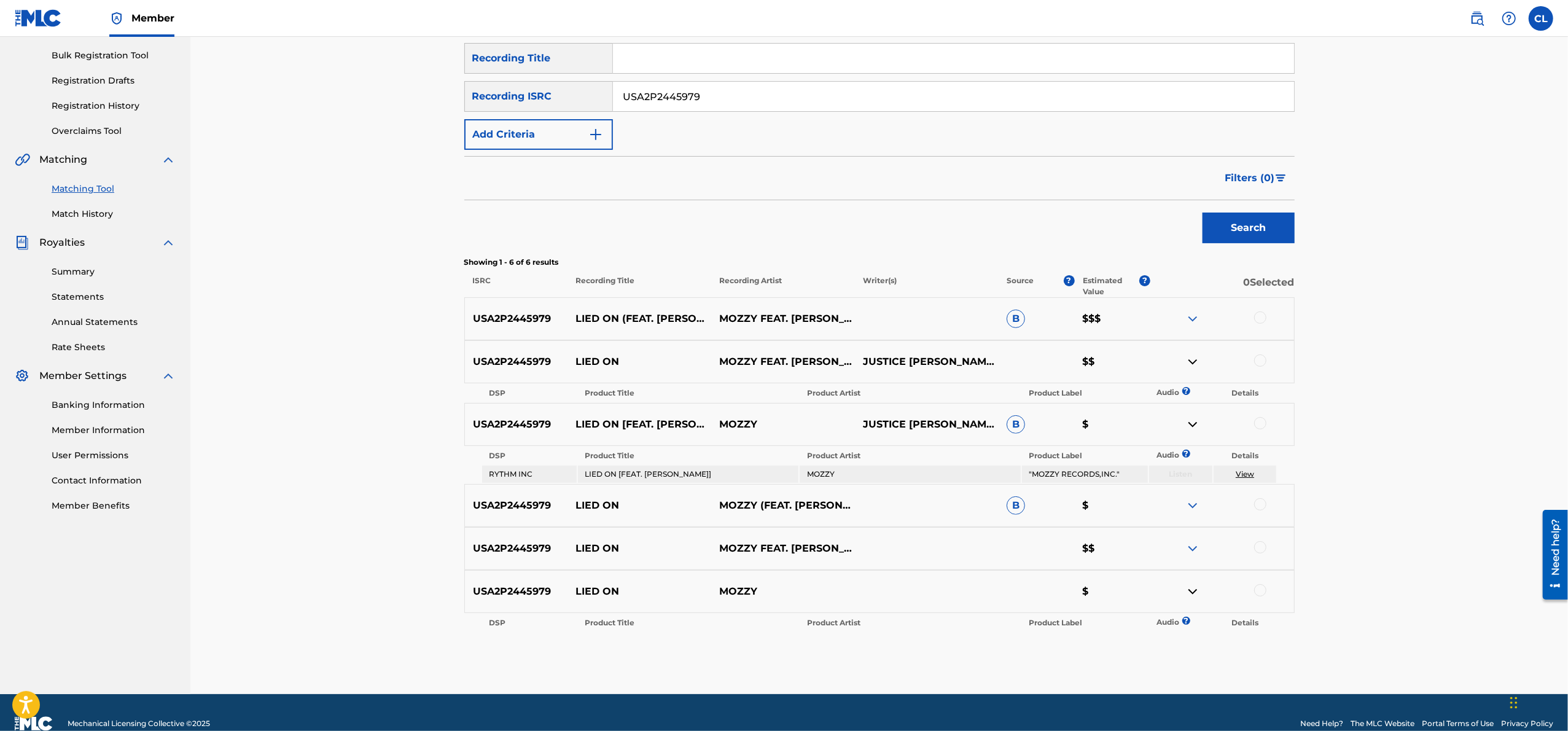
click at [1175, 548] on div "USA2P2445979 LIED ON MOZZY $" at bounding box center [879, 591] width 830 height 43
click at [1175, 548] on th "Details" at bounding box center [1245, 623] width 63 height 17
click at [1175, 548] on div "USA2P2445979 LIED ON MOZZY FEAT. RAYVEN JUSTICE $$" at bounding box center [879, 548] width 830 height 43
click at [1175, 305] on div "USA2P2445979 LIED ON (FEAT. RAYVEN JUSTICE) MOZZY FEAT. RAYVEN JUSTICE B $$$" at bounding box center [879, 319] width 830 height 43
click at [1175, 317] on img at bounding box center [1192, 319] width 15 height 15
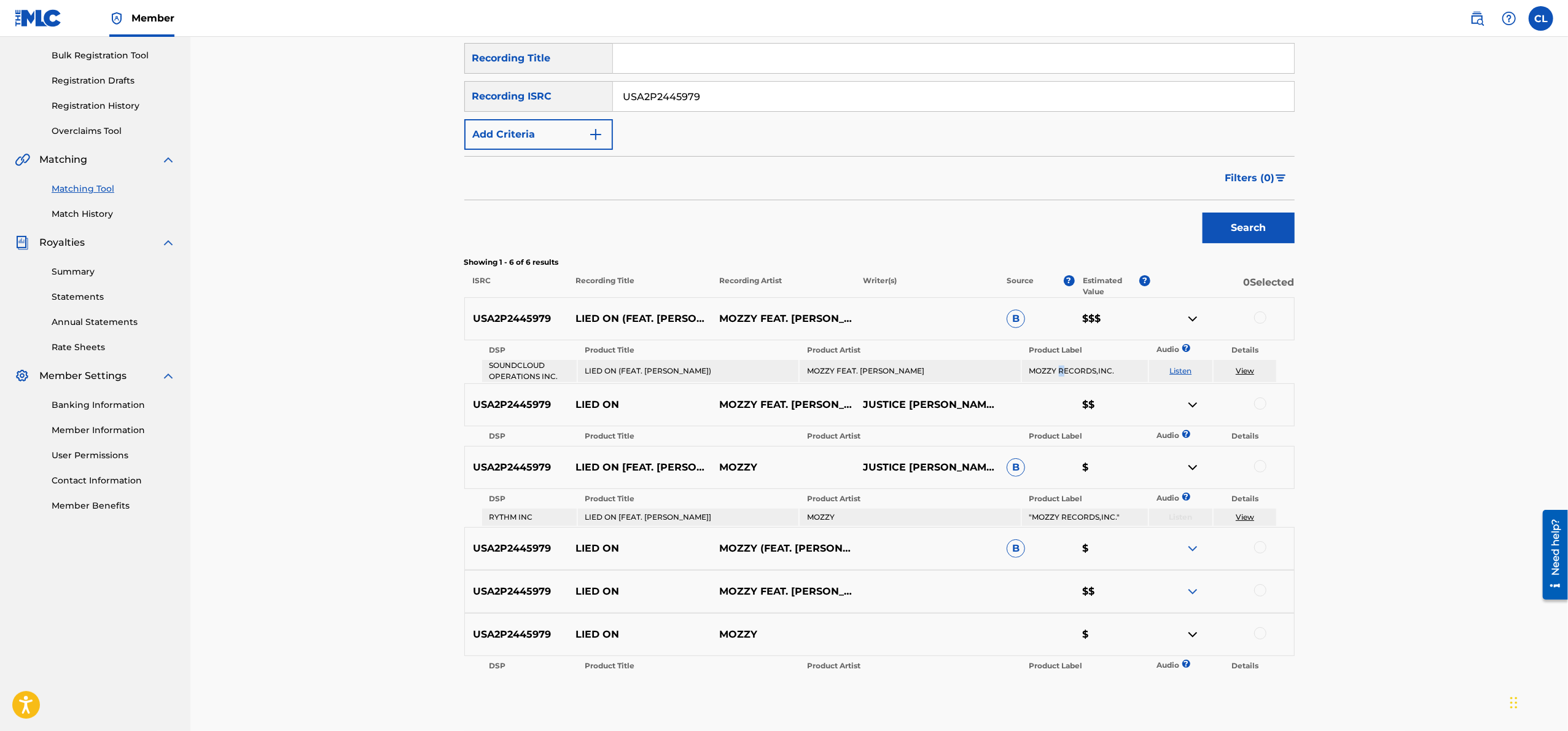
click at [1061, 378] on td "MOZZY RECORDS,INC." at bounding box center [1085, 370] width 126 height 22
click at [1175, 368] on link "View" at bounding box center [1245, 370] width 18 height 9
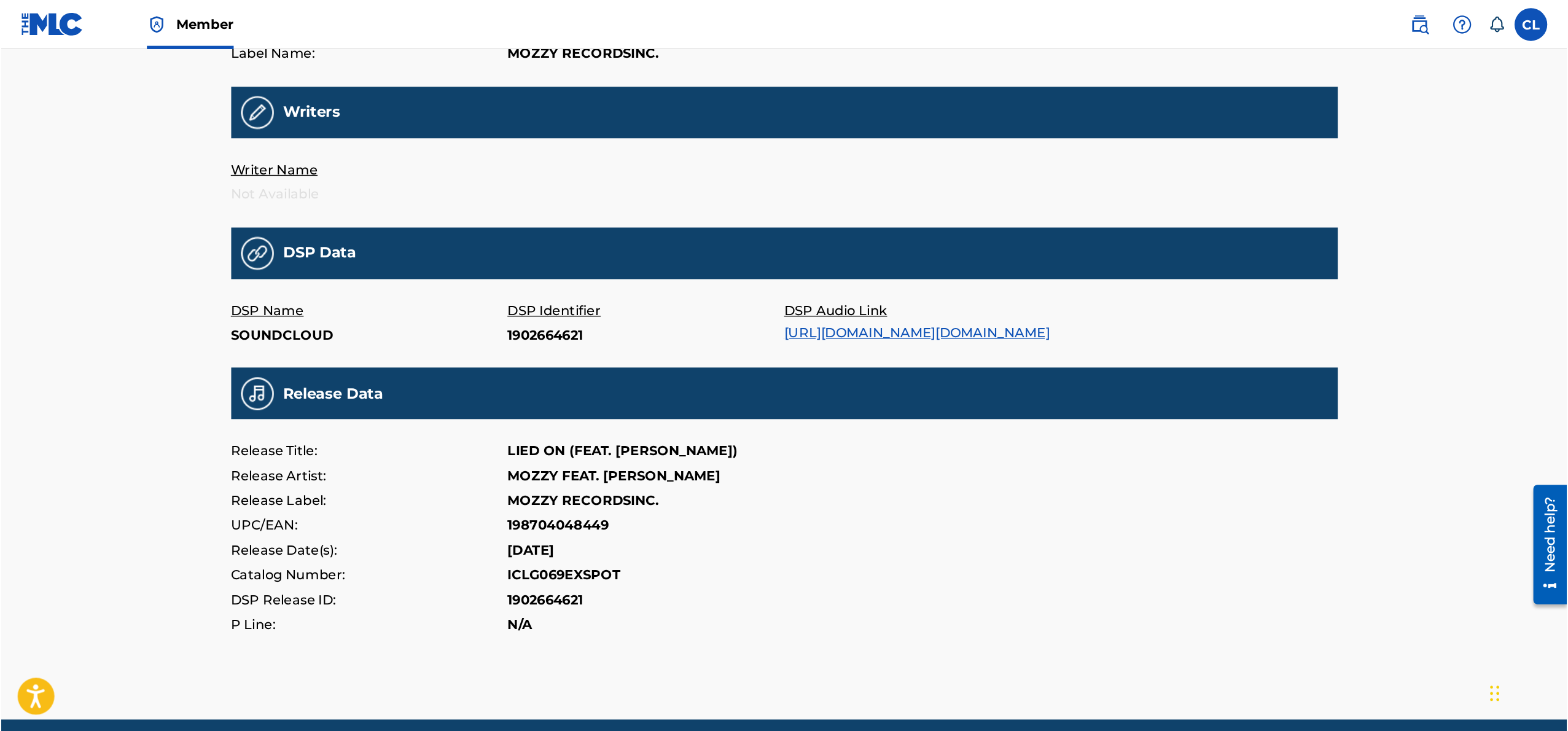
scroll to position [145, 0]
